Goal: Find specific page/section: Find specific page/section

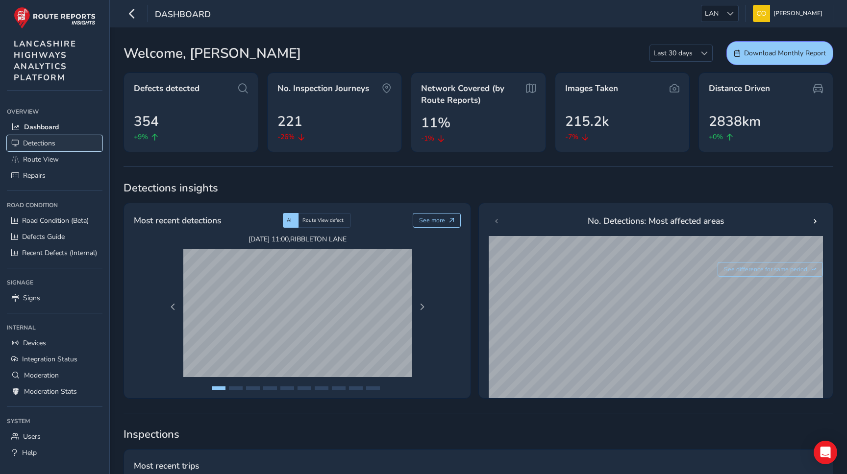
click at [36, 144] on span "Detections" at bounding box center [39, 143] width 32 height 9
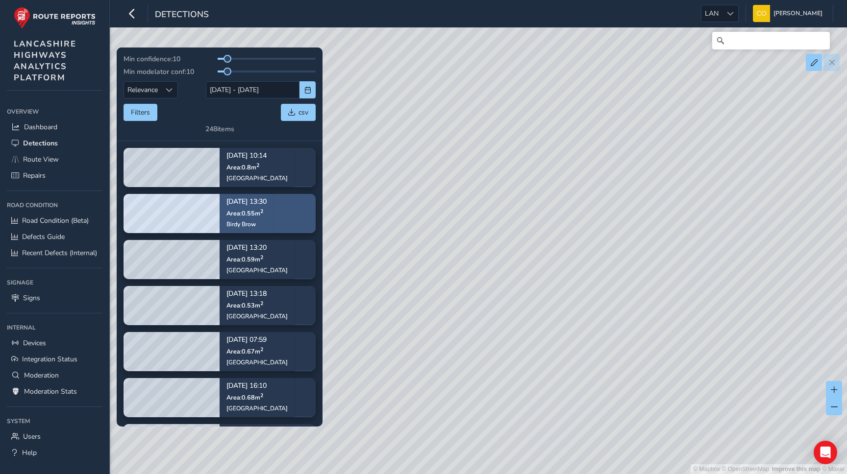
click at [267, 211] on p "Area: 0.55 m 2" at bounding box center [246, 213] width 40 height 8
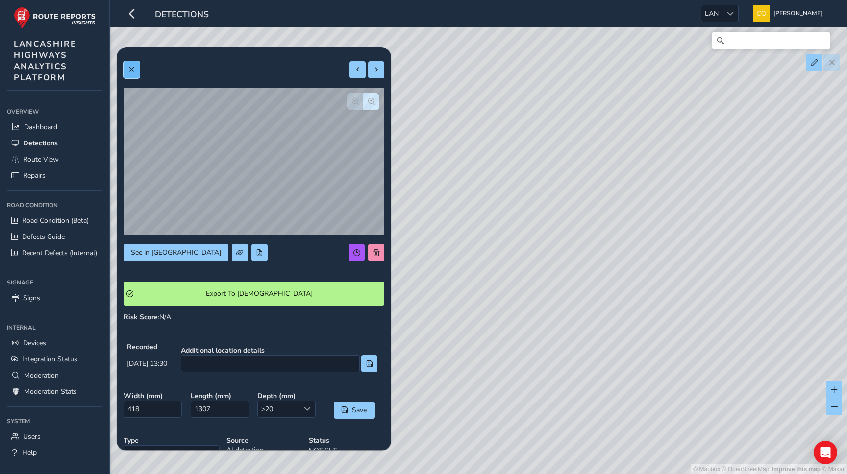
click at [129, 71] on span at bounding box center [131, 69] width 7 height 7
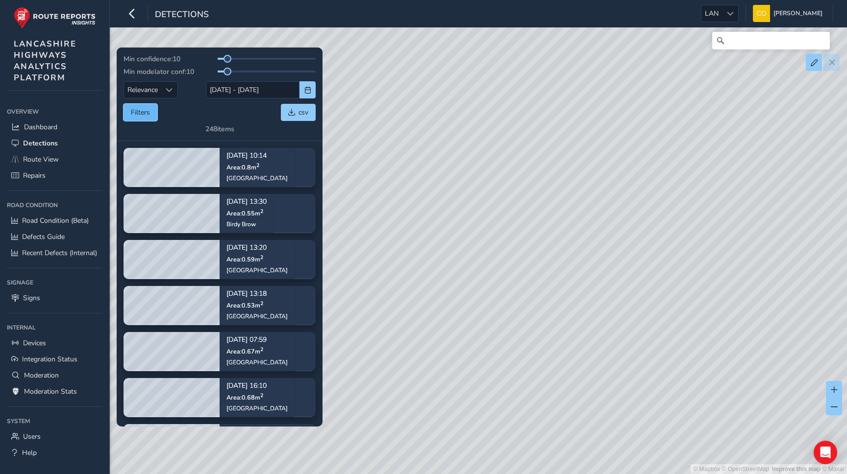
click at [143, 115] on button "Filters" at bounding box center [140, 112] width 34 height 17
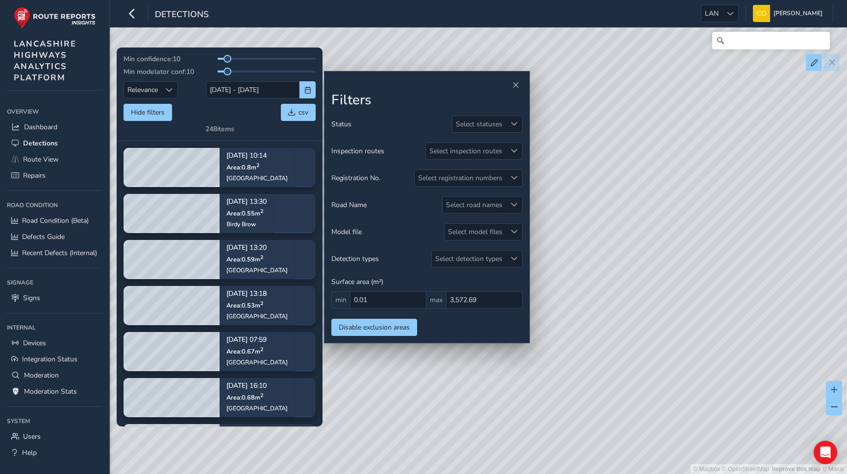
click at [523, 83] on div "Filters Status Select statuses Inspection routes Select inspection routes Regis…" at bounding box center [427, 207] width 206 height 272
click at [508, 87] on div at bounding box center [426, 85] width 191 height 14
click at [513, 86] on span "Close" at bounding box center [515, 85] width 7 height 7
